Goal: Information Seeking & Learning: Compare options

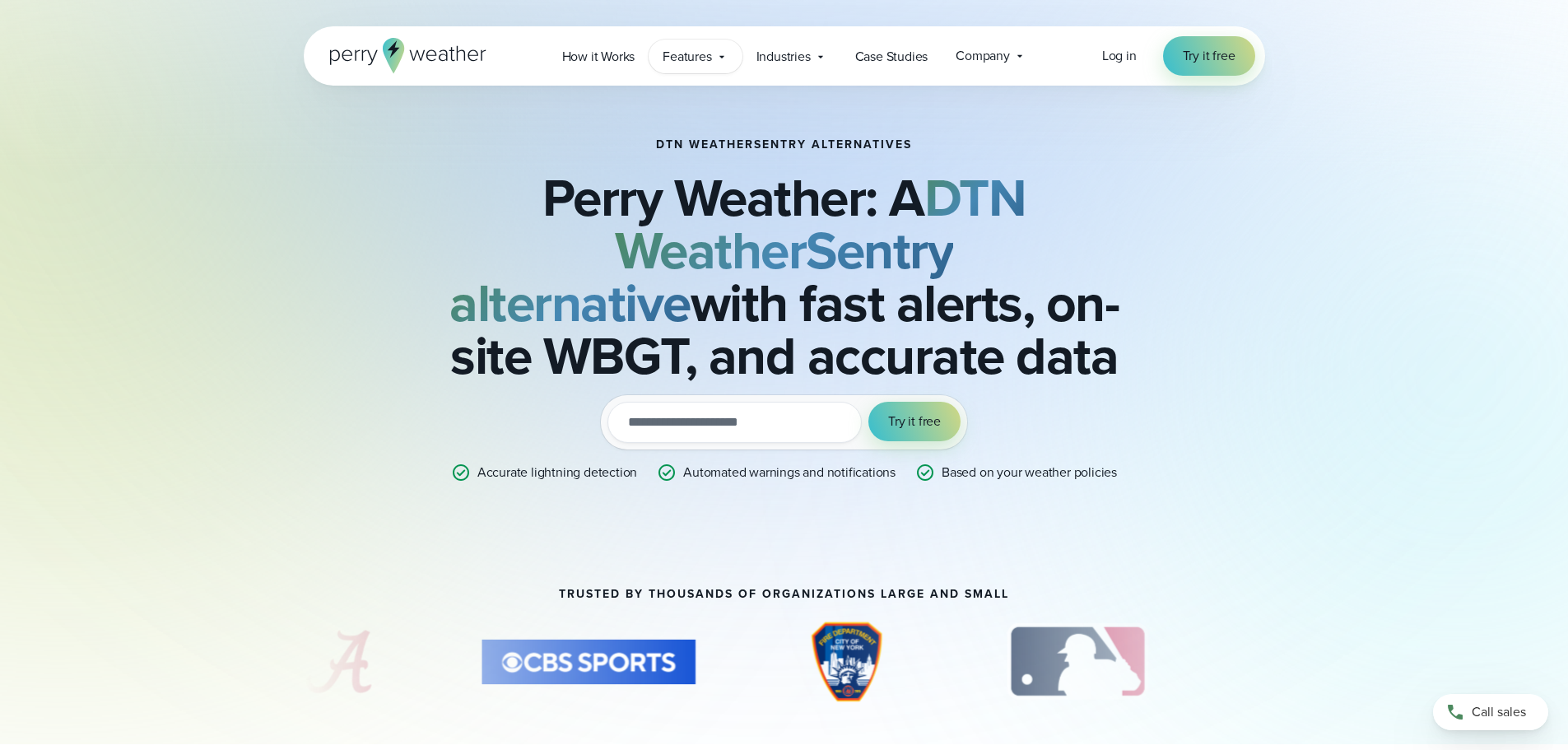
click at [717, 57] on icon at bounding box center [722, 56] width 13 height 13
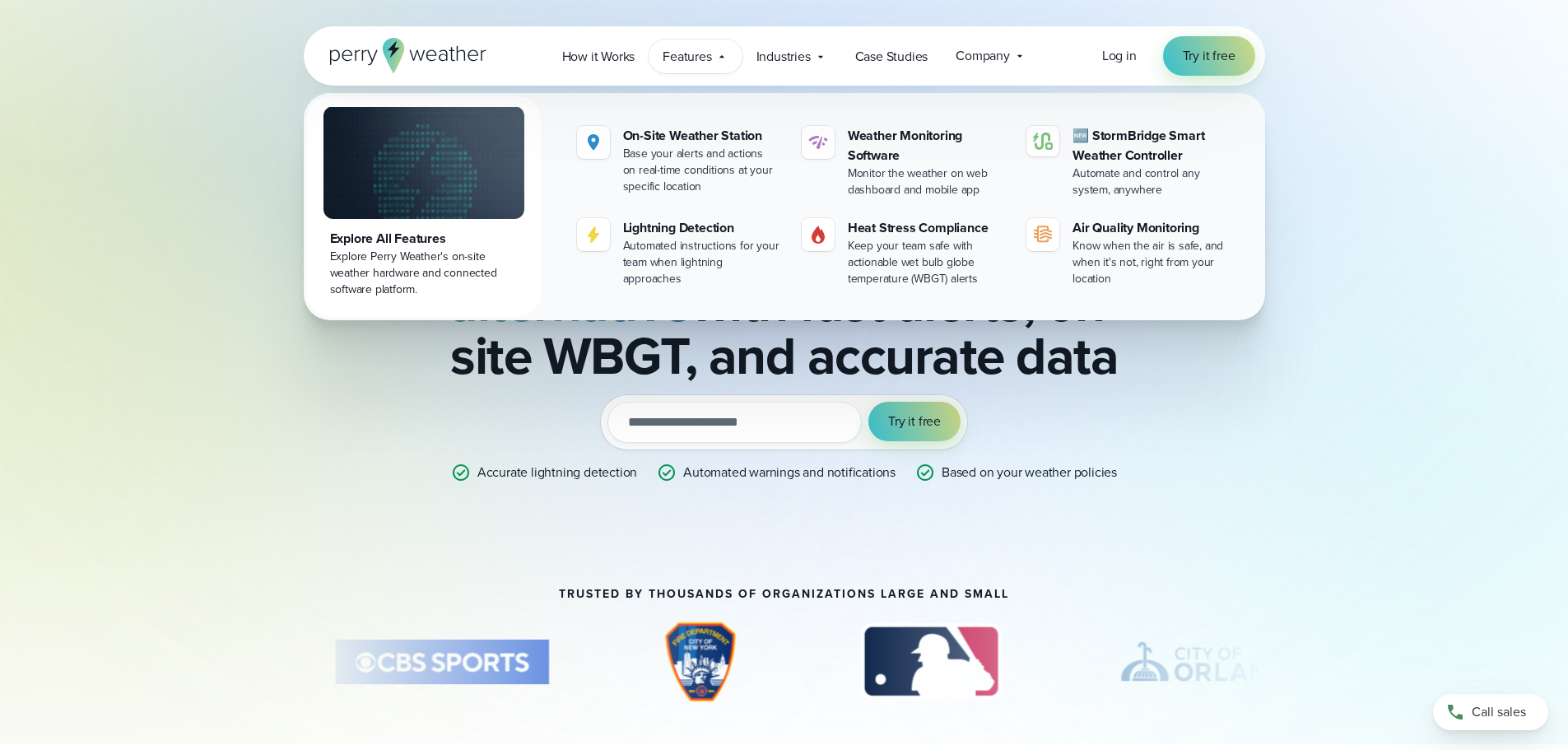
click at [98, 242] on div "DTN WeatherSentry Alternatives Perry Weather: A DTN WeatherSentry alternative w…" at bounding box center [784, 267] width 1568 height 535
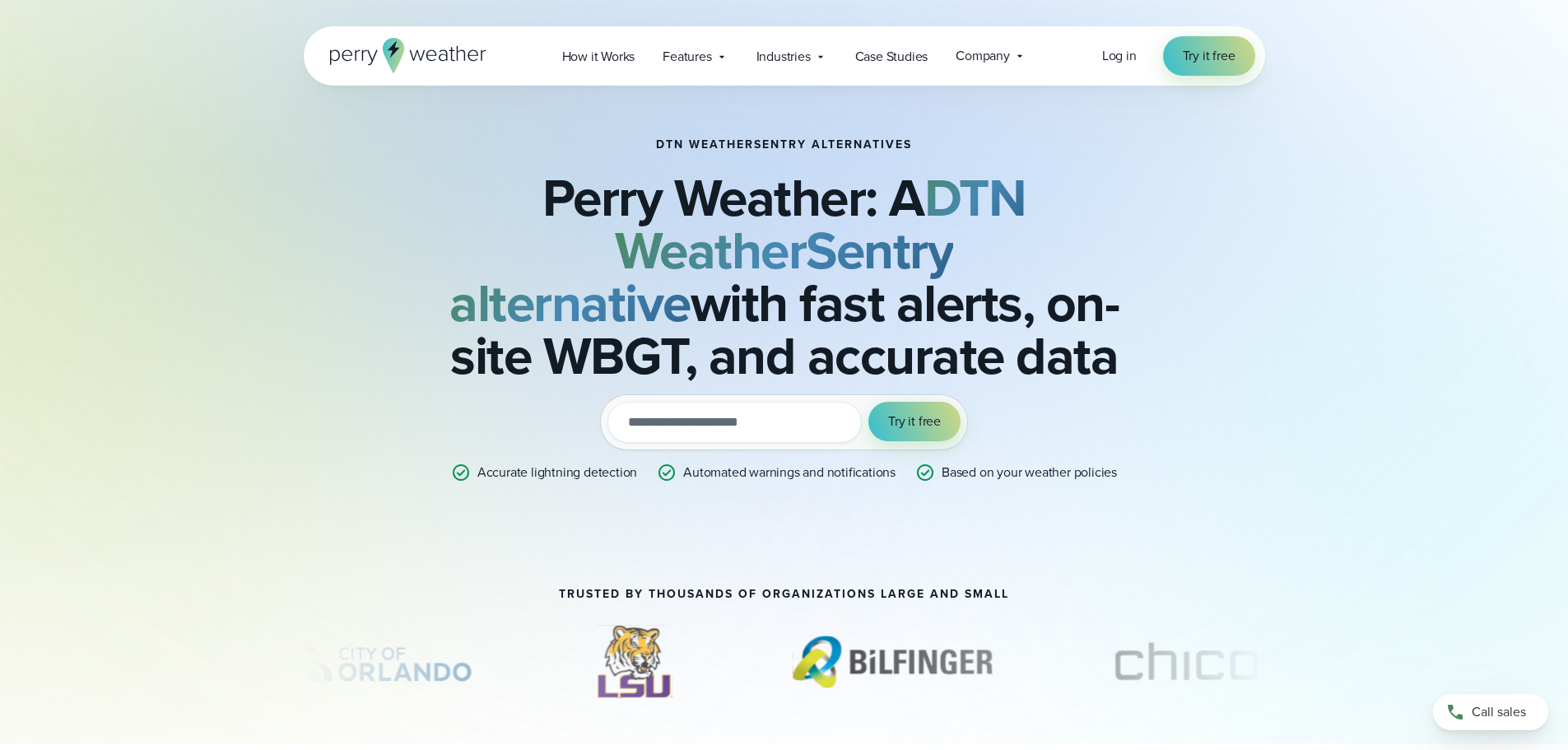
drag, startPoint x: 210, startPoint y: 245, endPoint x: 351, endPoint y: 89, distance: 210.3
click at [222, 237] on div "DTN WeatherSentry Alternatives Perry Weather: A DTN WeatherSentry alternative w…" at bounding box center [784, 311] width 1185 height 450
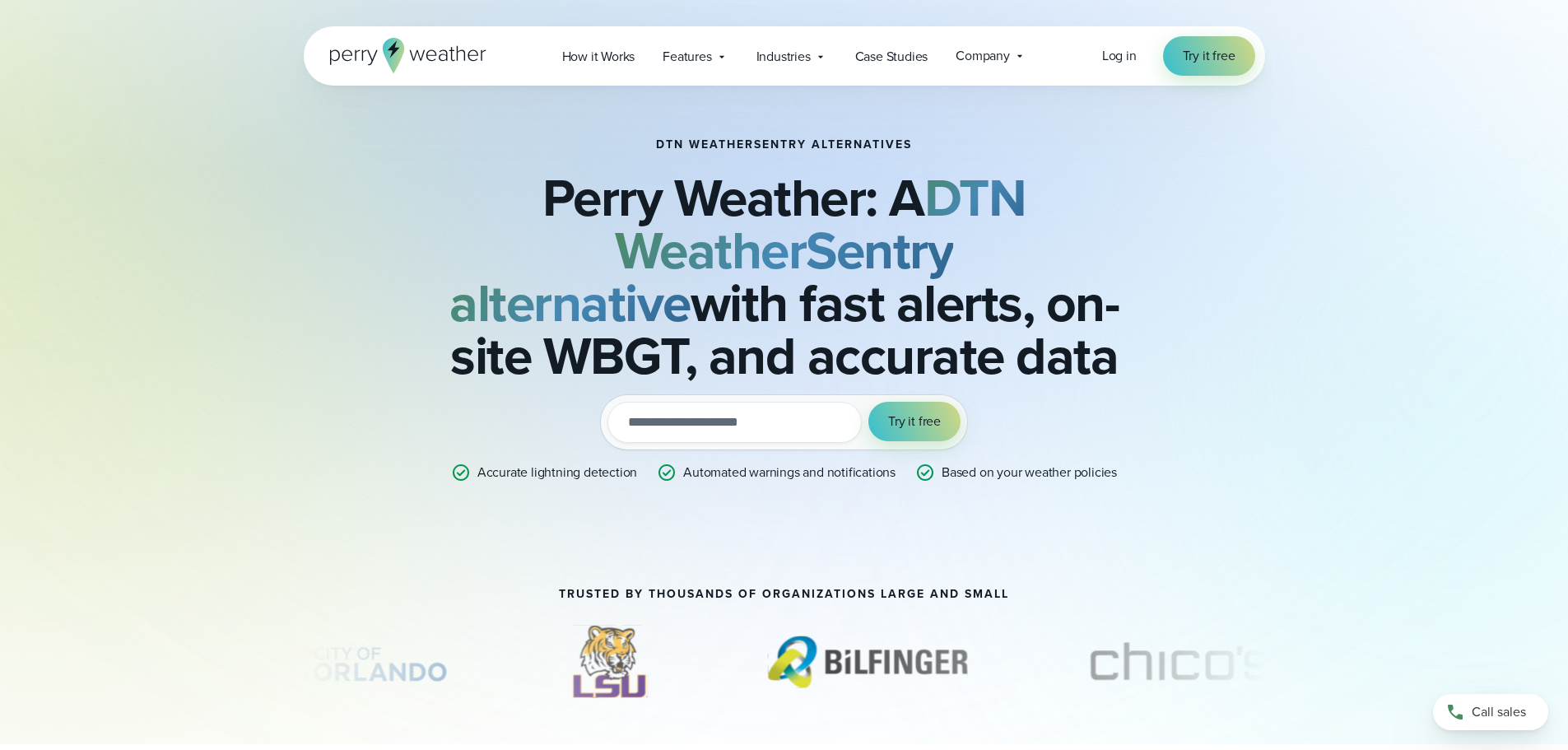
click at [364, 61] on icon at bounding box center [408, 55] width 156 height 35
